Goal: Information Seeking & Learning: Compare options

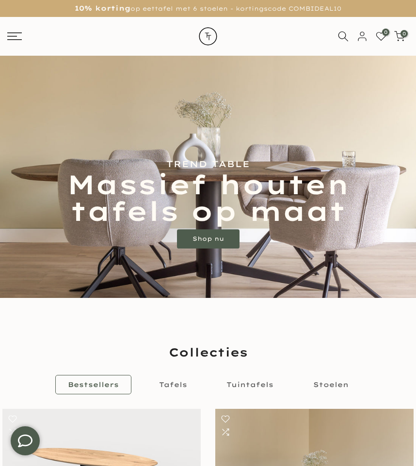
click at [0, 45] on div "0 0 / €0,00" at bounding box center [208, 36] width 416 height 39
click at [9, 37] on icon at bounding box center [14, 36] width 15 height 8
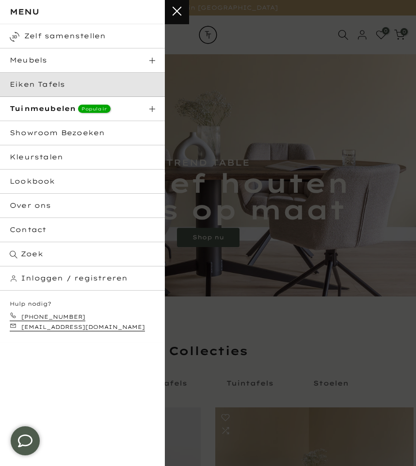
click at [60, 86] on link "Eiken Tafels" at bounding box center [82, 85] width 165 height 24
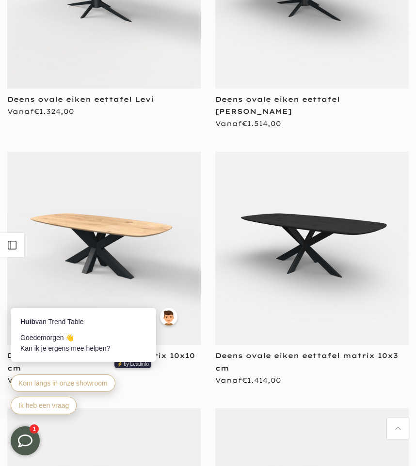
scroll to position [1067, 0]
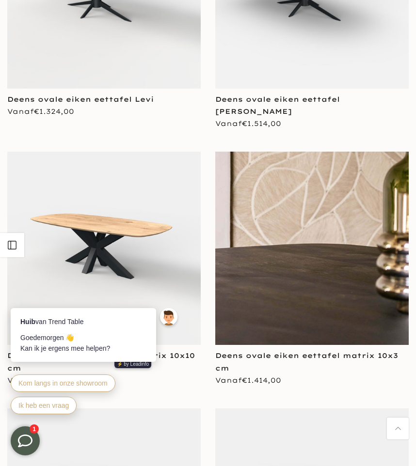
click at [351, 228] on img at bounding box center [311, 248] width 193 height 193
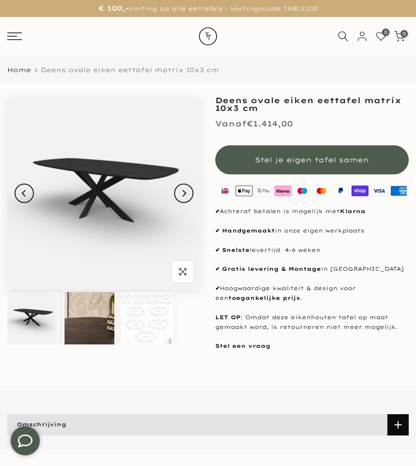
click at [87, 326] on img at bounding box center [89, 318] width 50 height 52
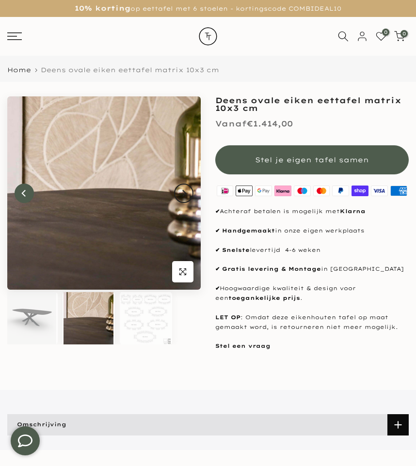
click at [17, 198] on button "Previous" at bounding box center [24, 193] width 19 height 19
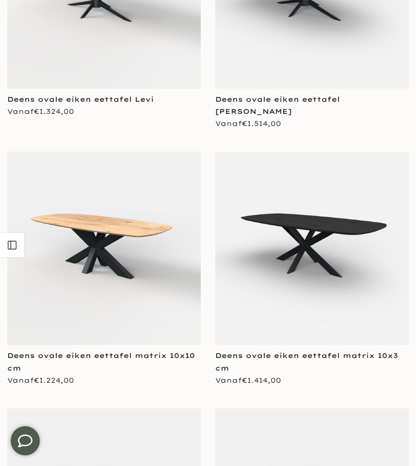
click at [120, 260] on img at bounding box center [103, 248] width 193 height 193
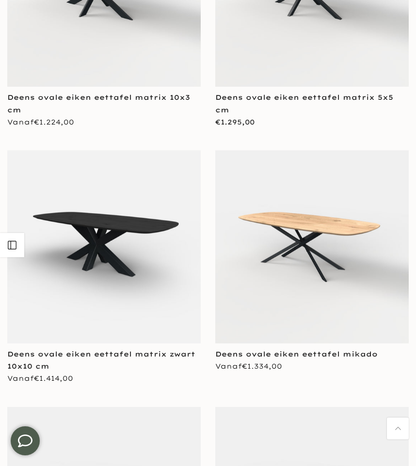
scroll to position [1572, 0]
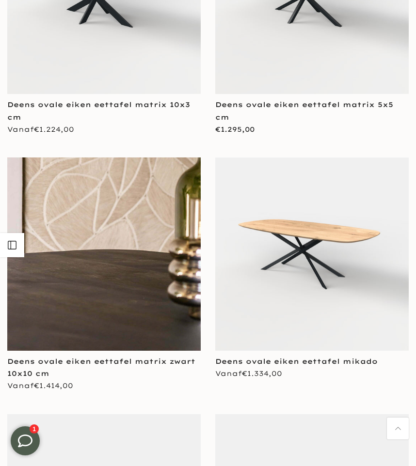
click at [133, 247] on img at bounding box center [103, 253] width 193 height 193
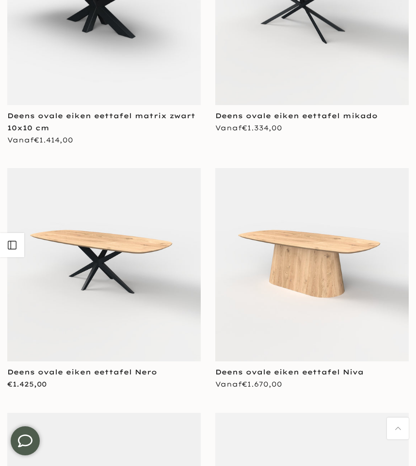
scroll to position [1855, 0]
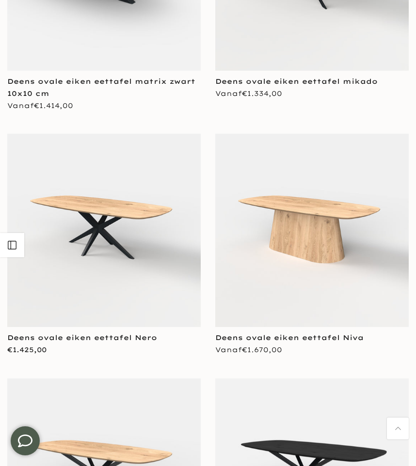
click at [313, 203] on img at bounding box center [311, 230] width 193 height 193
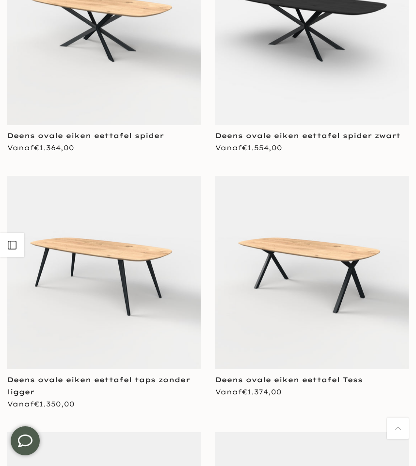
scroll to position [2303, 0]
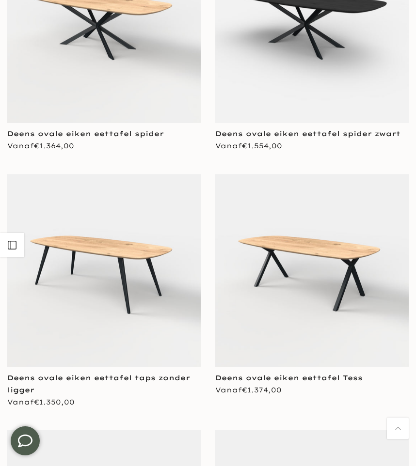
click at [318, 238] on img at bounding box center [311, 270] width 193 height 193
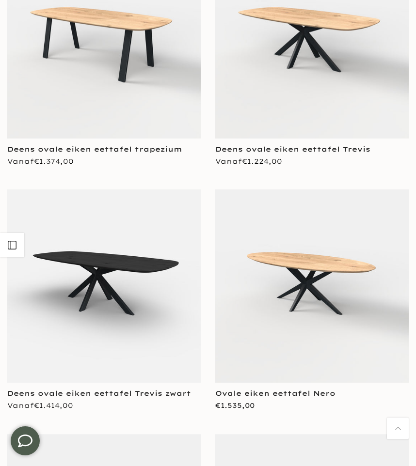
scroll to position [2786, 0]
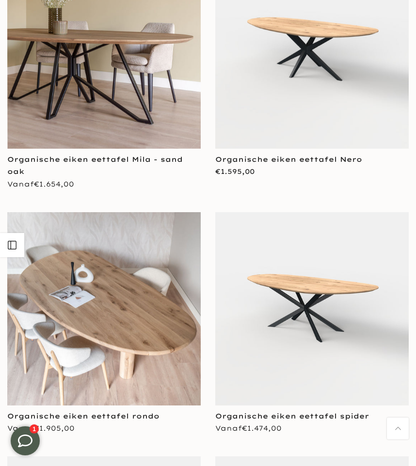
scroll to position [5524, 0]
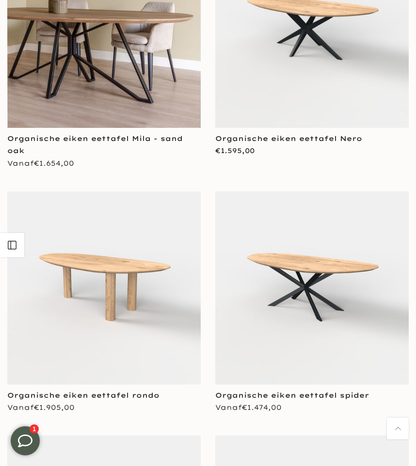
click at [91, 319] on img at bounding box center [103, 287] width 193 height 193
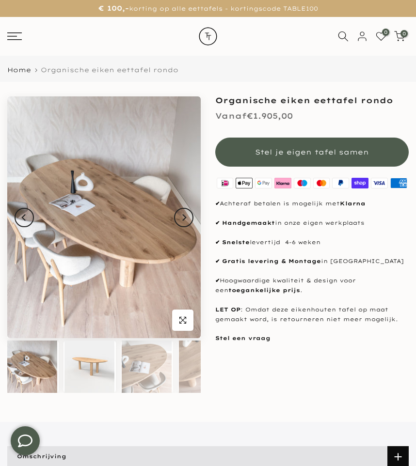
click at [88, 380] on img at bounding box center [89, 367] width 50 height 52
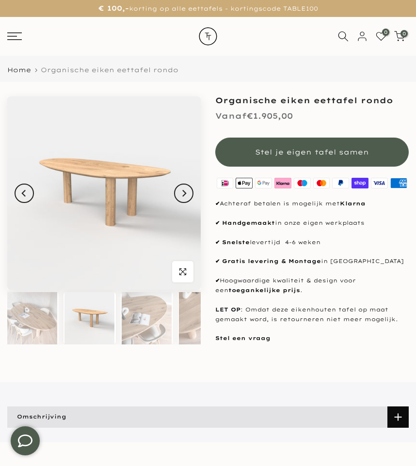
scroll to position [0, 8]
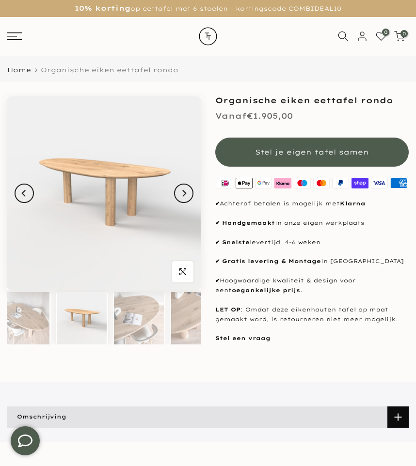
click at [4, 332] on div "Uitverkocht Klik om te vergroten" at bounding box center [104, 224] width 208 height 257
click at [15, 330] on img at bounding box center [25, 318] width 50 height 52
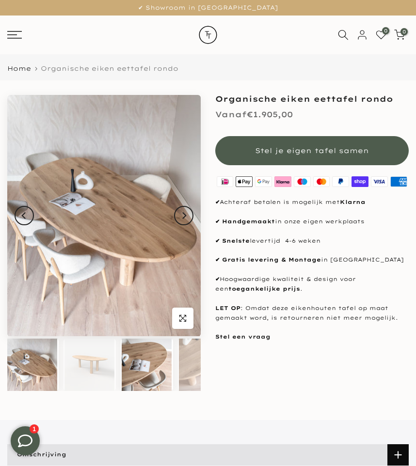
click at [161, 371] on img at bounding box center [147, 365] width 50 height 52
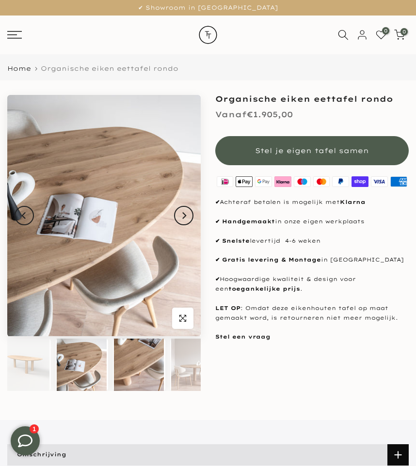
click at [153, 374] on img at bounding box center [139, 365] width 50 height 52
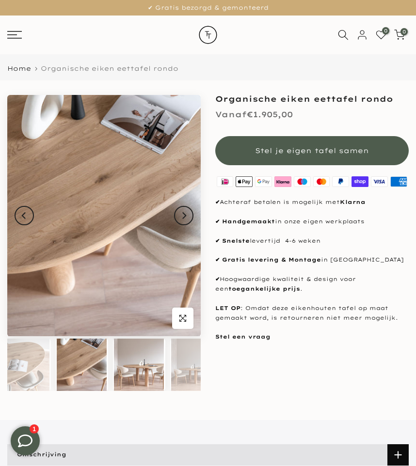
click at [141, 374] on img at bounding box center [139, 365] width 50 height 52
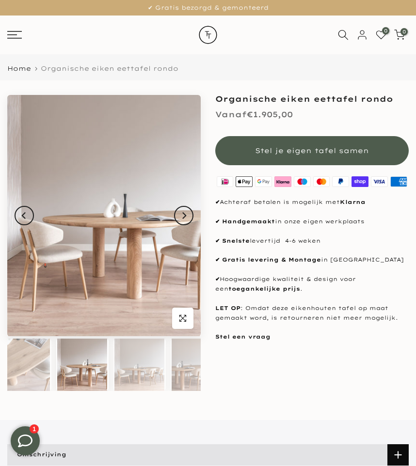
scroll to position [0, 179]
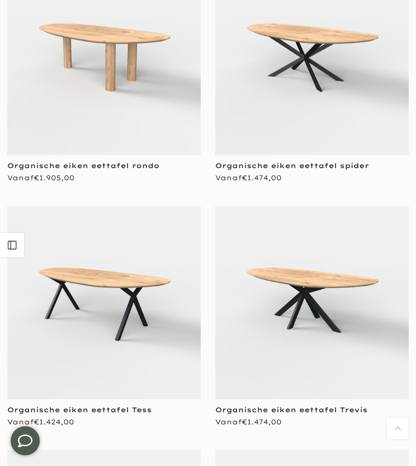
scroll to position [5769, 0]
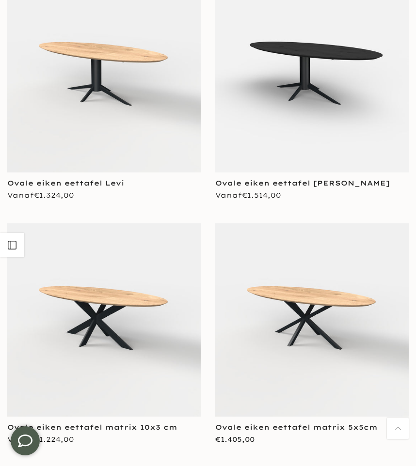
scroll to position [6721, 0]
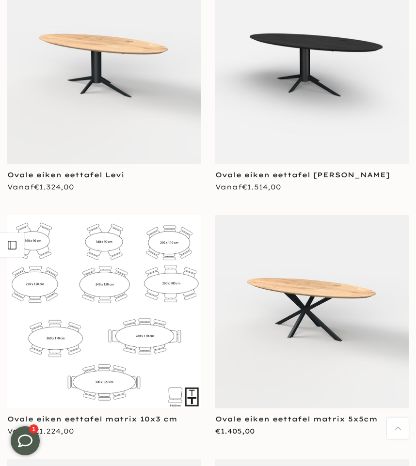
click at [152, 316] on img at bounding box center [103, 311] width 193 height 193
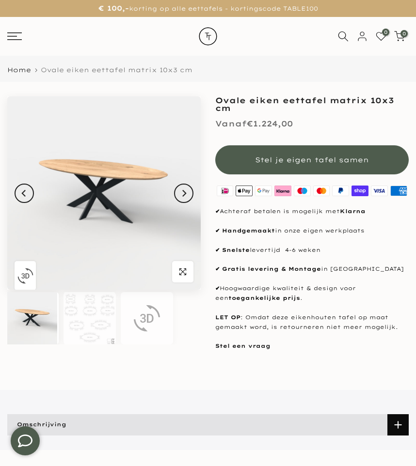
click at [120, 182] on img at bounding box center [103, 192] width 193 height 193
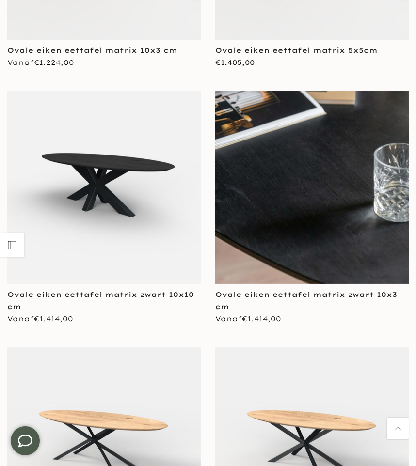
scroll to position [7099, 0]
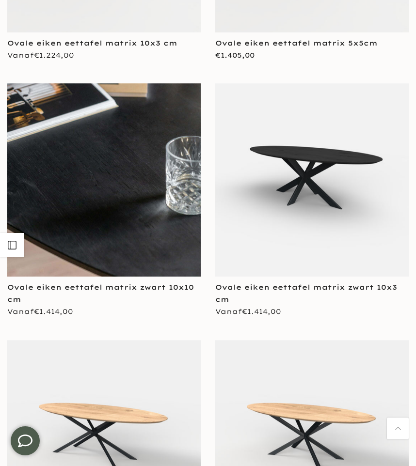
click at [145, 210] on img at bounding box center [103, 179] width 193 height 193
